Goal: Information Seeking & Learning: Find specific fact

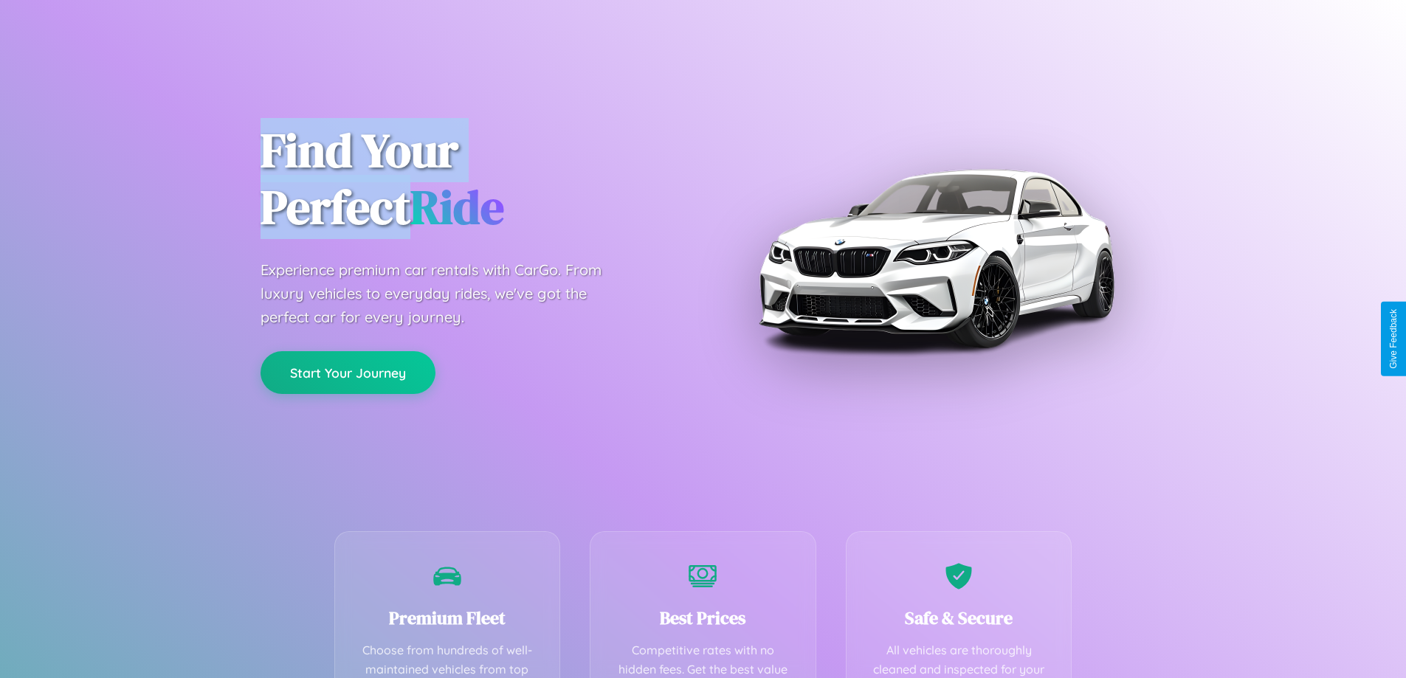
scroll to position [430, 0]
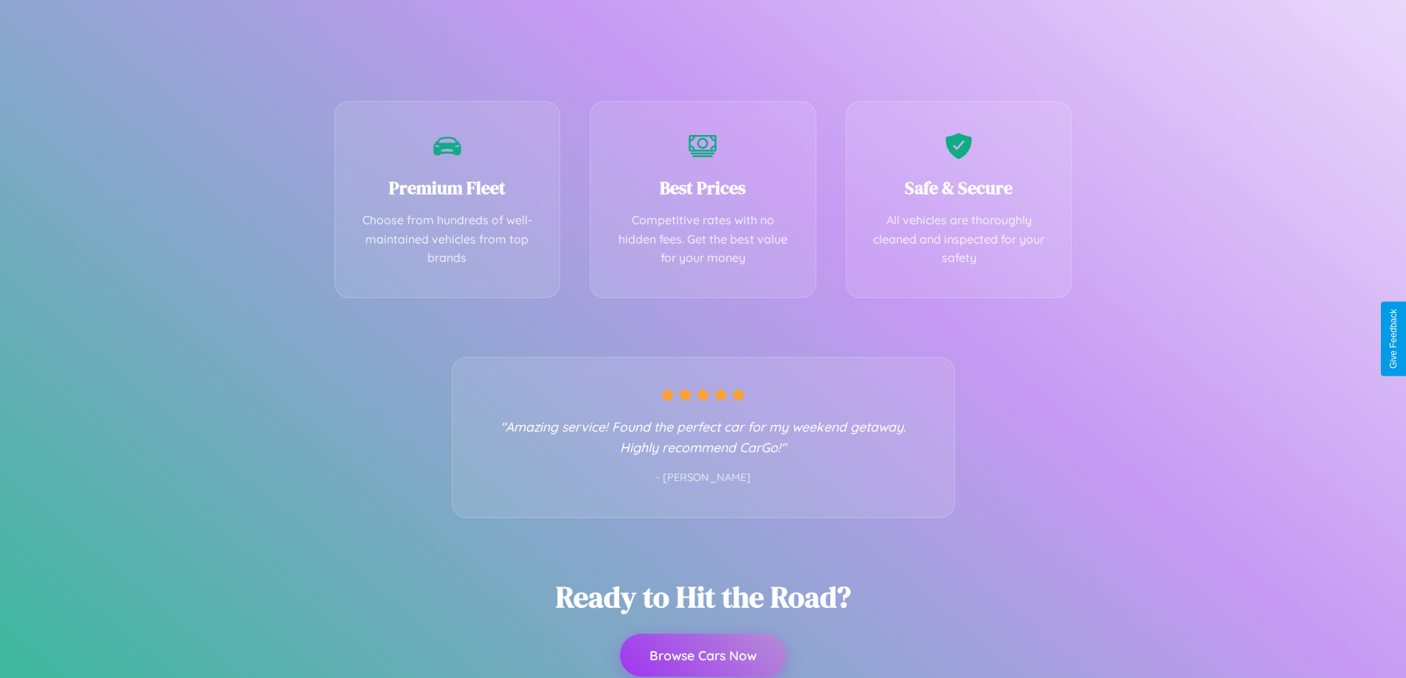
click at [702, 657] on button "Browse Cars Now" at bounding box center [703, 655] width 166 height 43
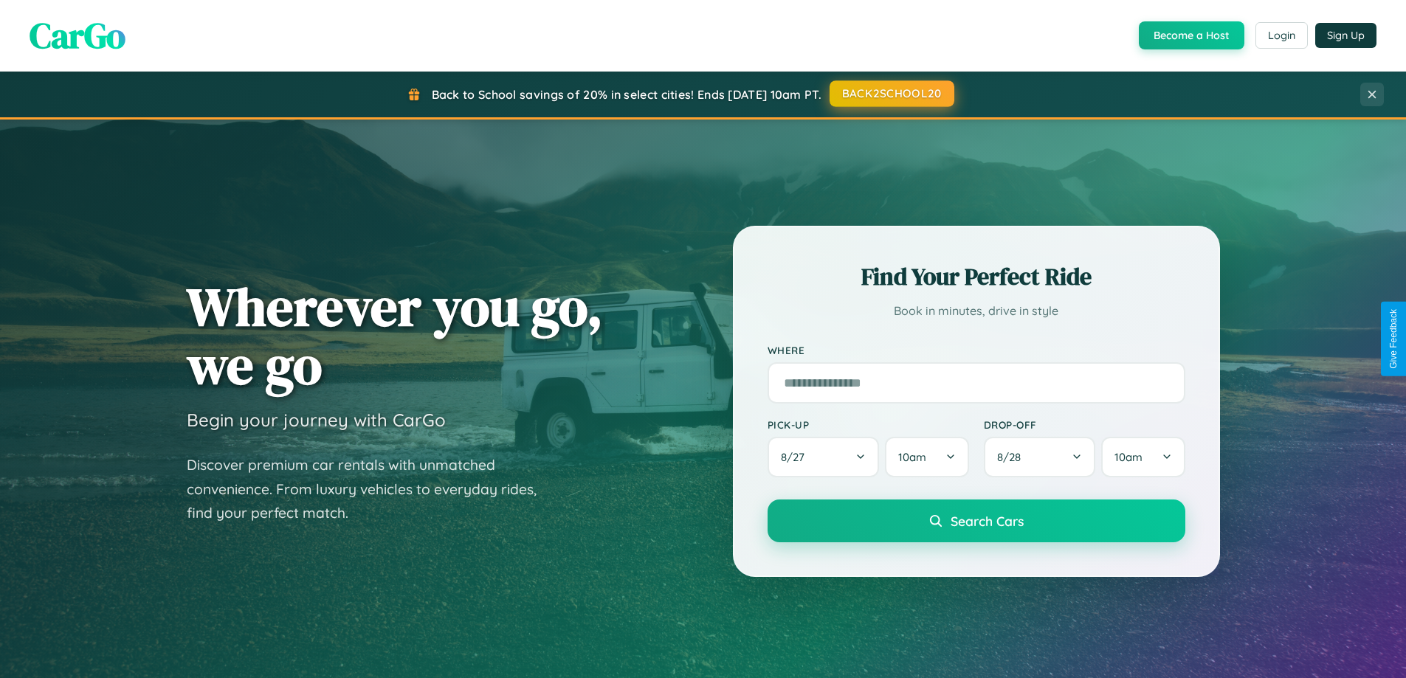
click at [891, 94] on button "BACK2SCHOOL20" at bounding box center [891, 93] width 125 height 27
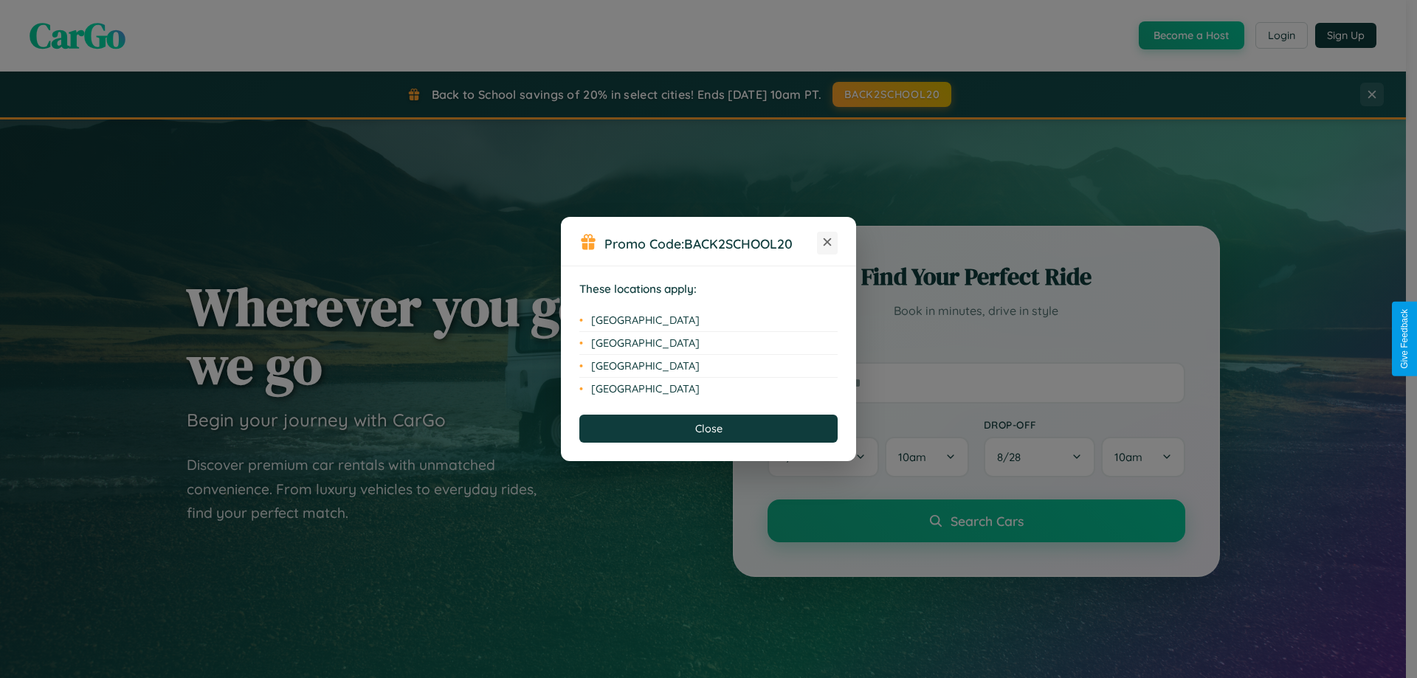
click at [827, 243] on icon at bounding box center [827, 242] width 8 height 8
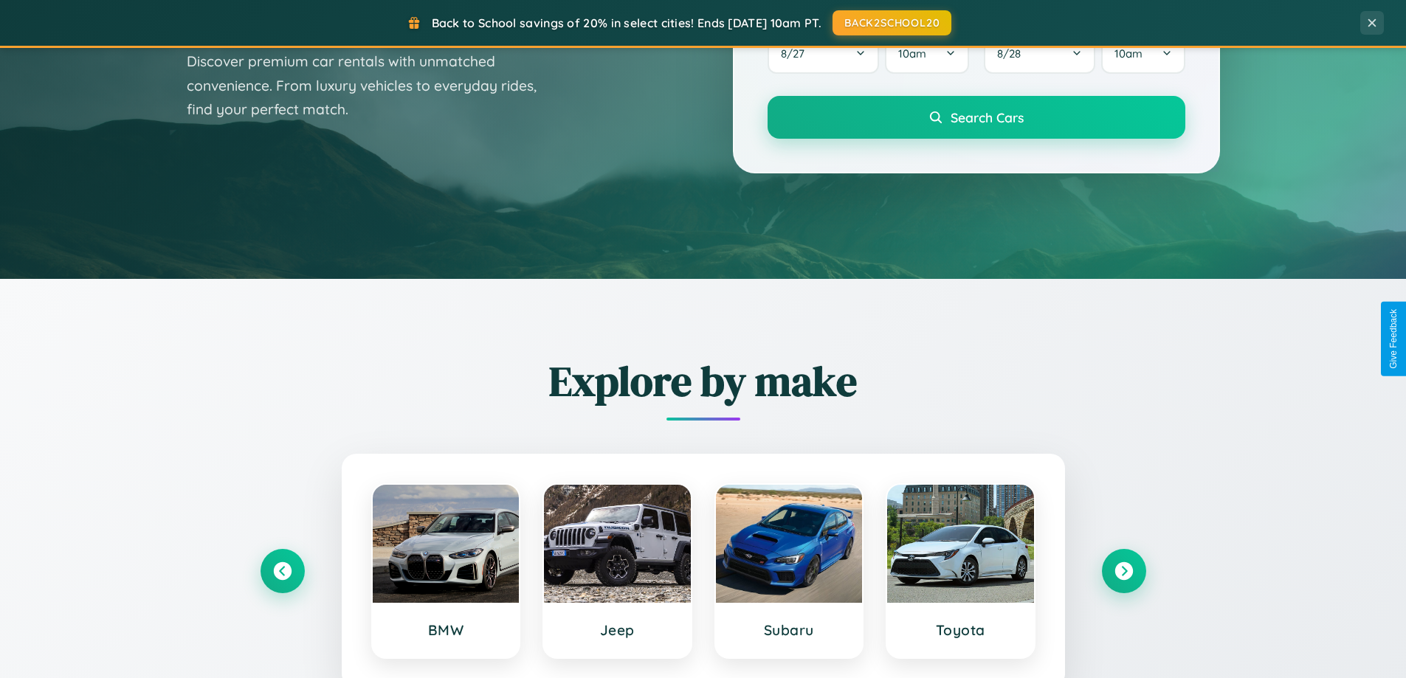
scroll to position [2839, 0]
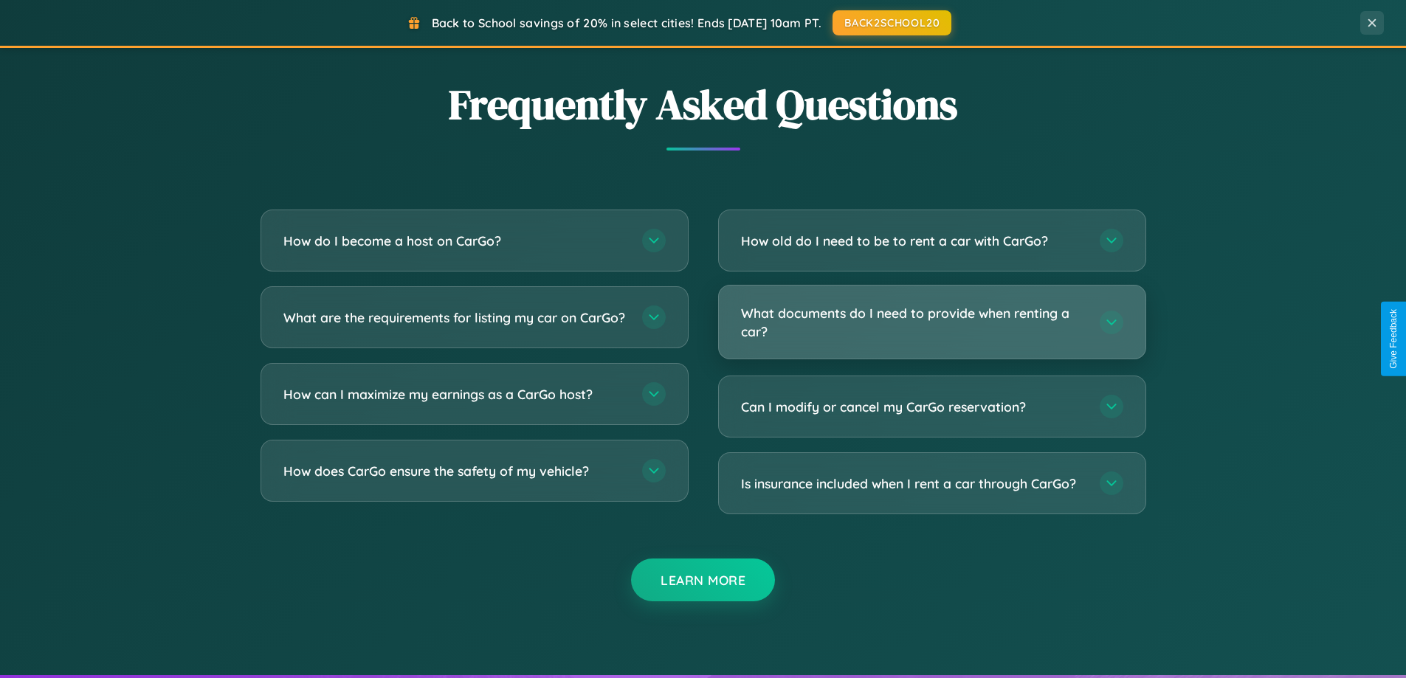
click at [931, 323] on h3 "What documents do I need to provide when renting a car?" at bounding box center [913, 322] width 344 height 36
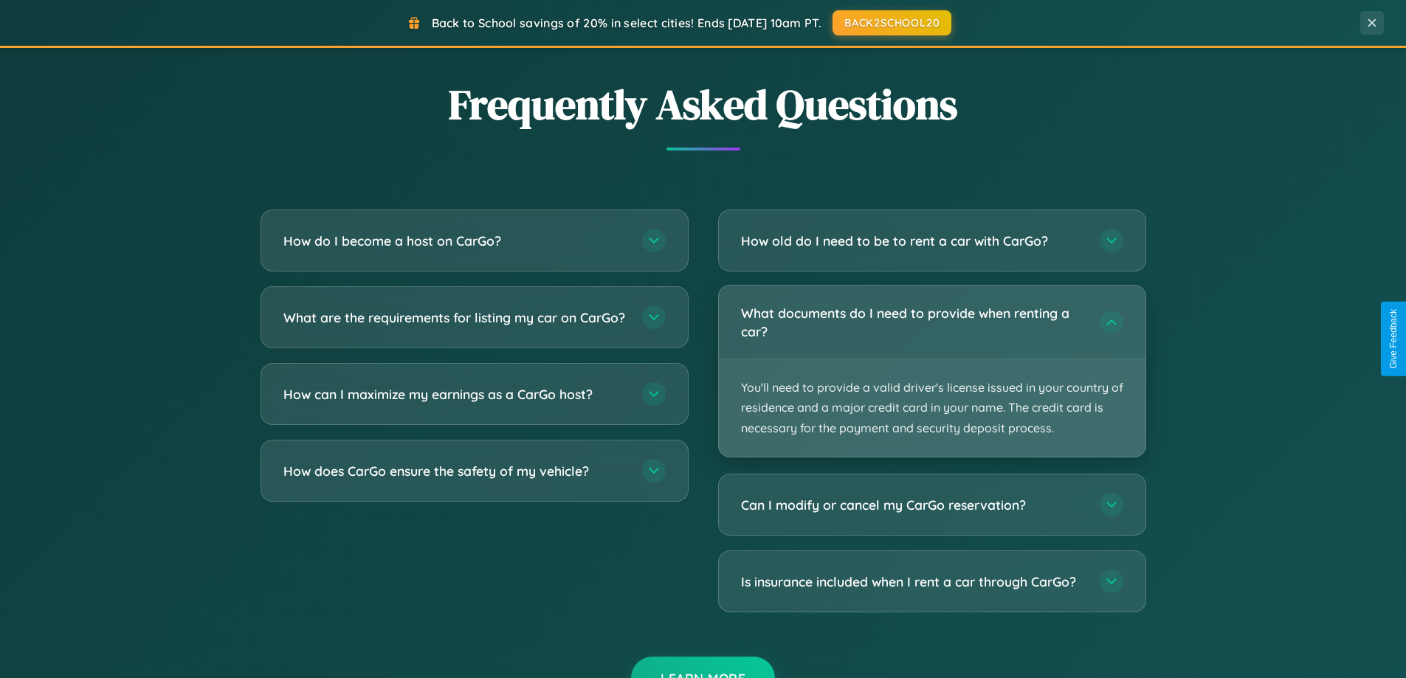
click at [931, 370] on p "You'll need to provide a valid driver's license issued in your country of resid…" at bounding box center [932, 407] width 426 height 97
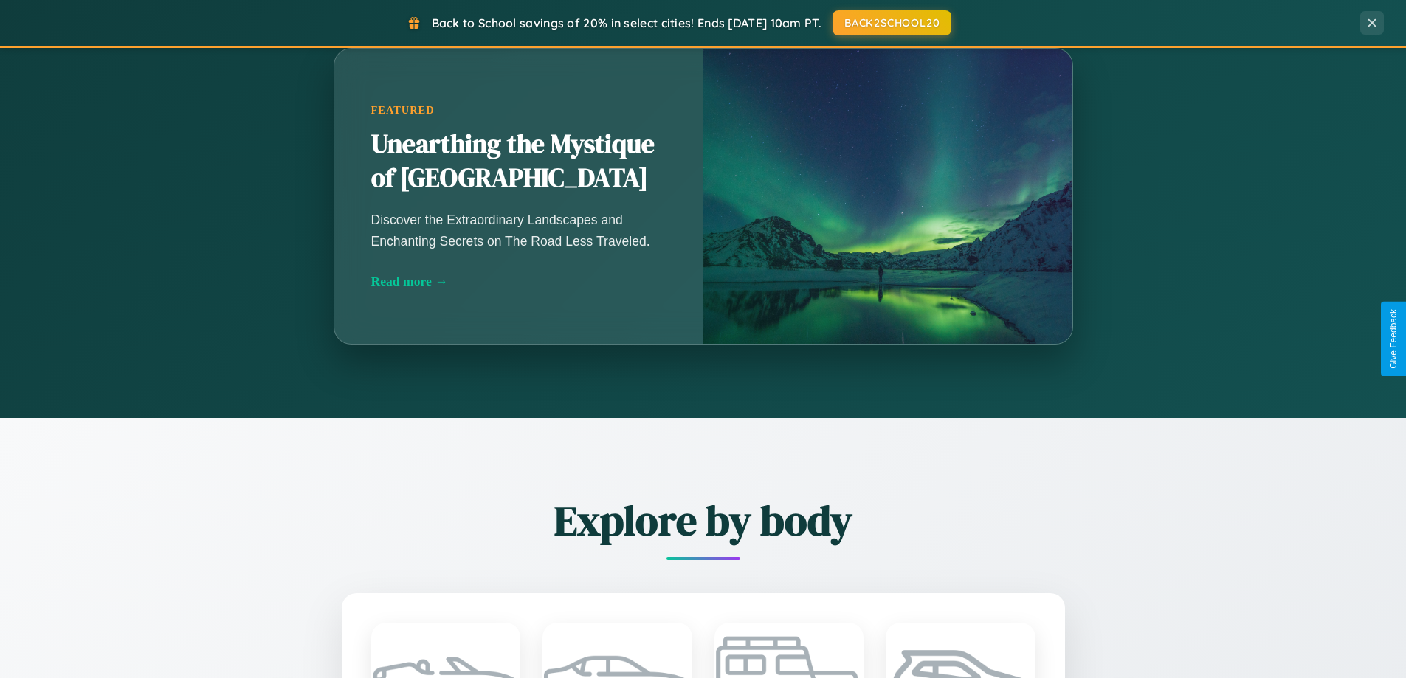
scroll to position [0, 0]
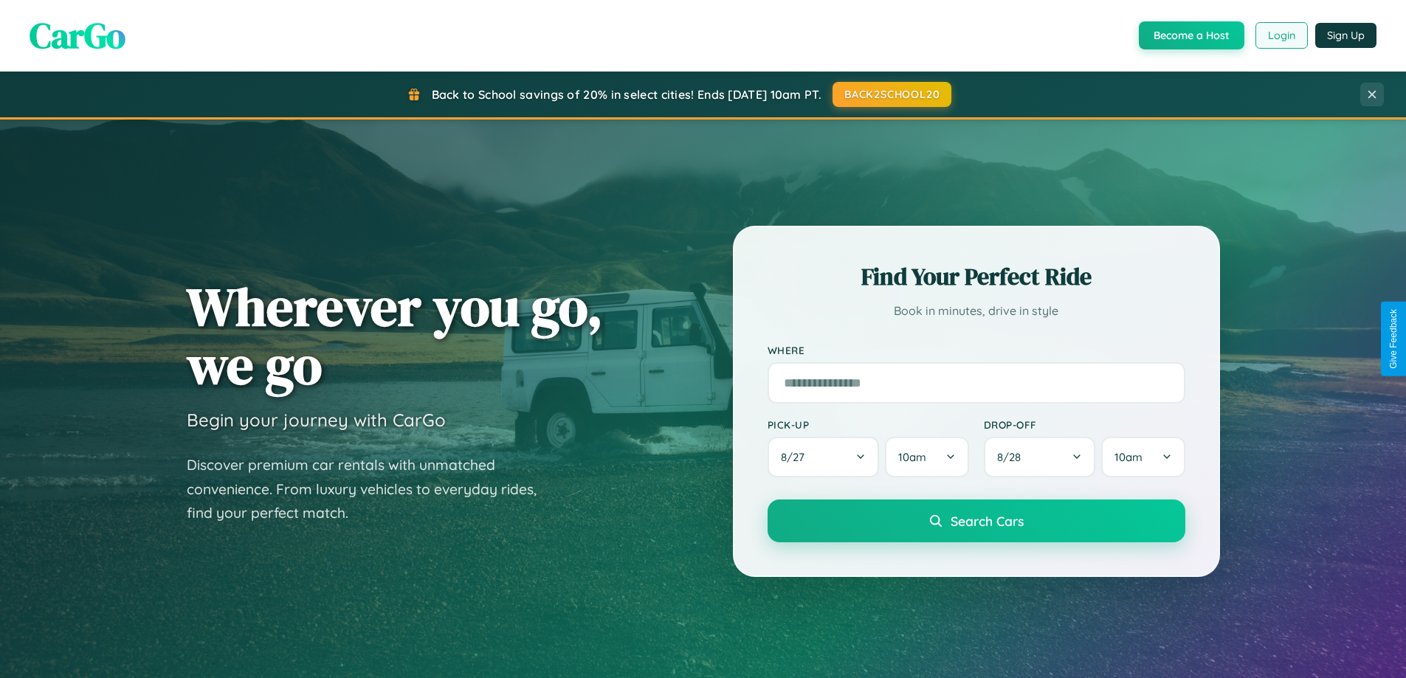
click at [1280, 35] on button "Login" at bounding box center [1281, 35] width 52 height 27
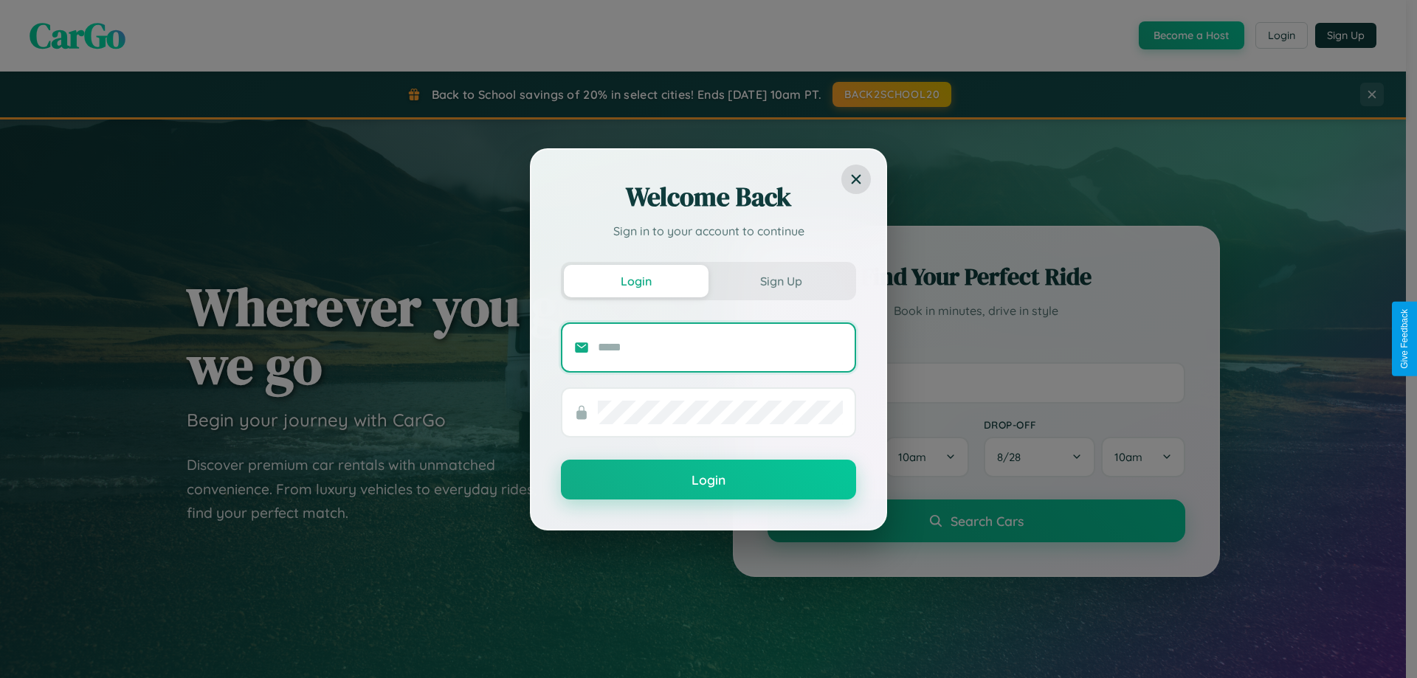
click at [720, 347] on input "text" at bounding box center [720, 348] width 245 height 24
type input "**********"
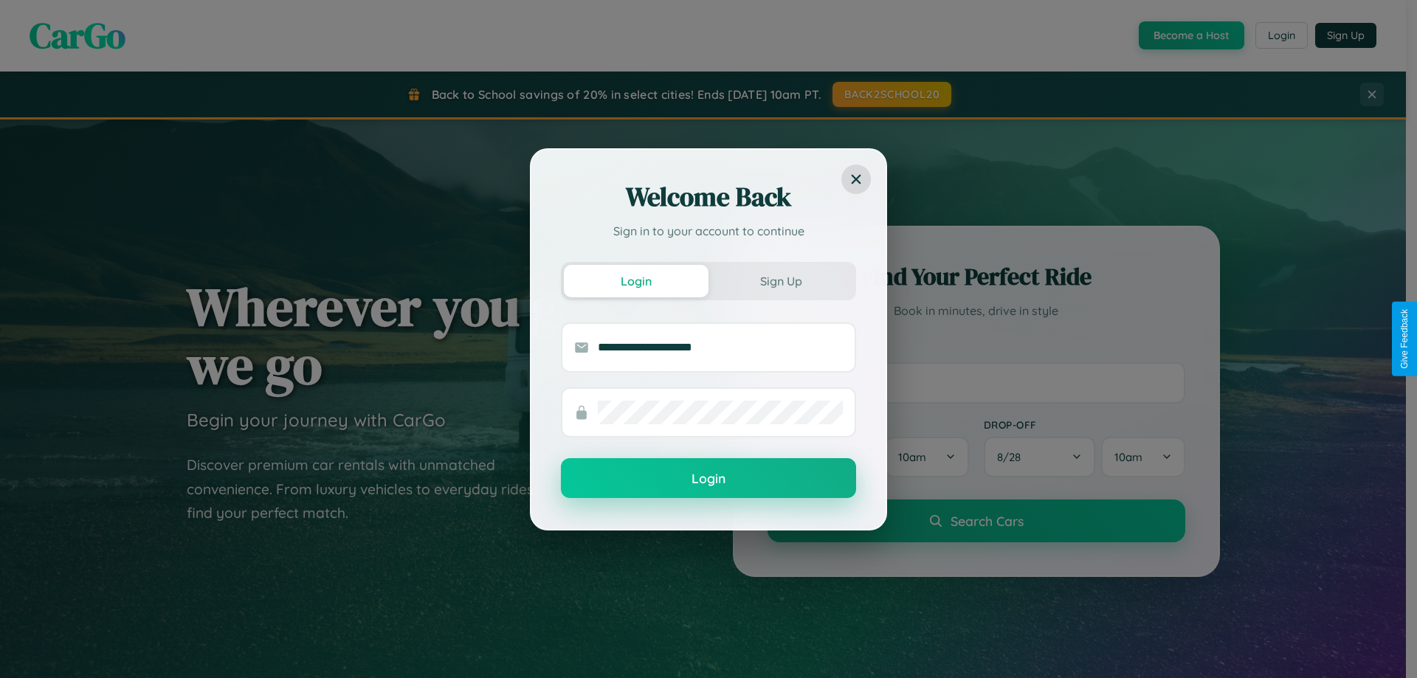
click at [708, 479] on button "Login" at bounding box center [708, 478] width 295 height 40
